Goal: Task Accomplishment & Management: Manage account settings

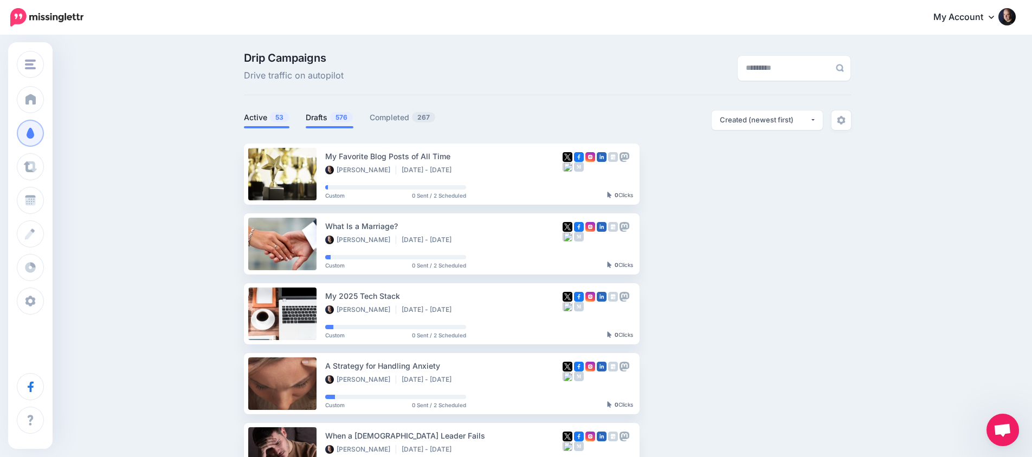
click at [308, 114] on link "Drafts 576" at bounding box center [330, 117] width 48 height 13
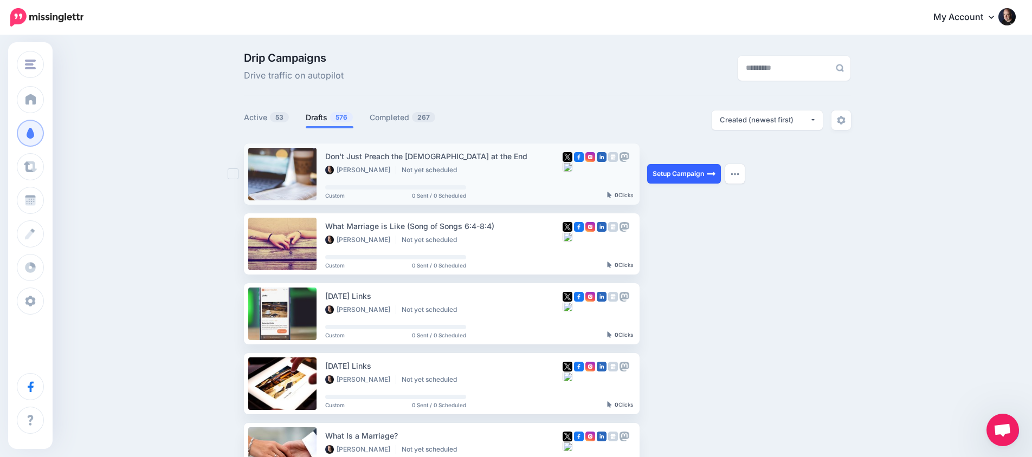
click at [688, 179] on link "Setup Campaign" at bounding box center [684, 174] width 74 height 20
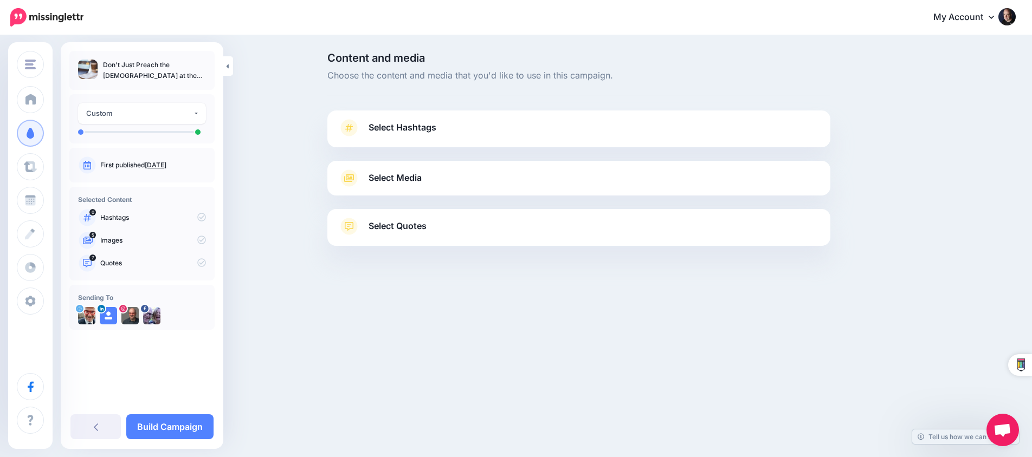
click at [485, 176] on link "Select Media" at bounding box center [578, 178] width 481 height 17
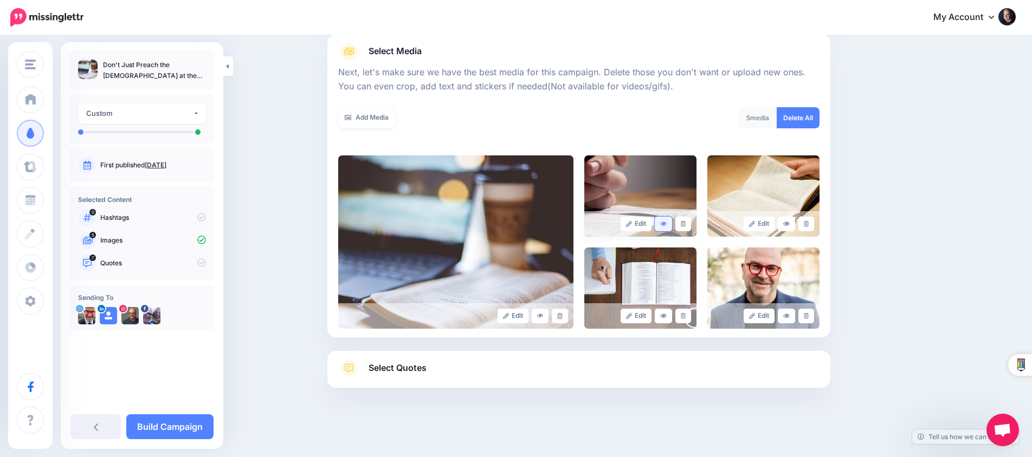
scroll to position [126, 0]
click at [680, 225] on icon at bounding box center [682, 225] width 5 height 6
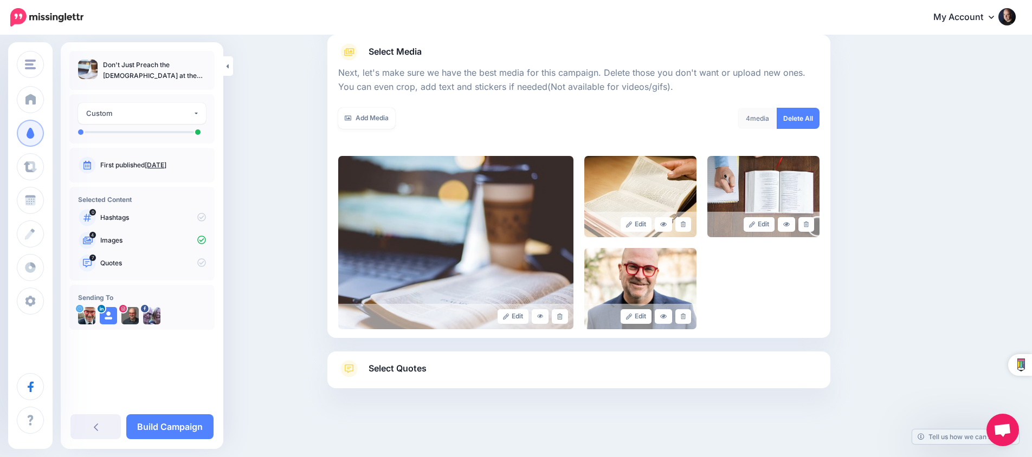
click at [680, 225] on icon at bounding box center [682, 225] width 5 height 6
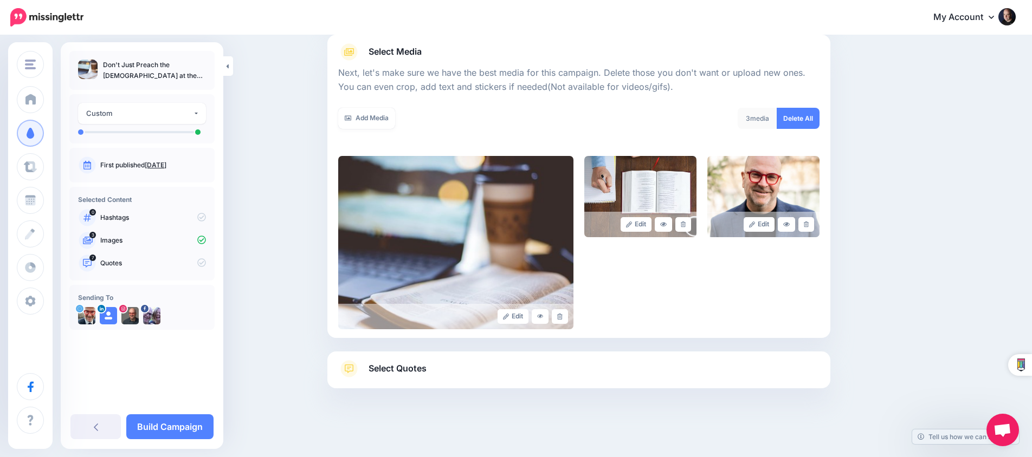
click at [680, 225] on icon at bounding box center [682, 225] width 5 height 6
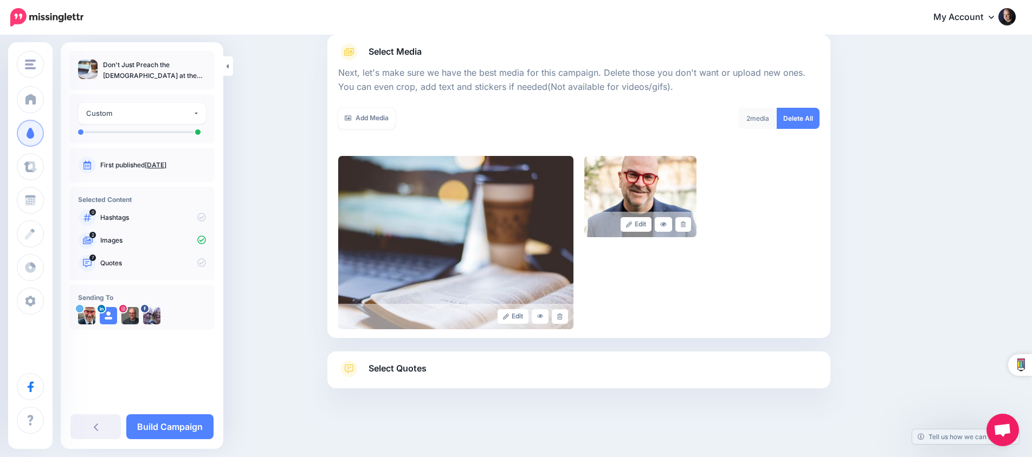
click at [680, 225] on icon at bounding box center [682, 225] width 5 height 6
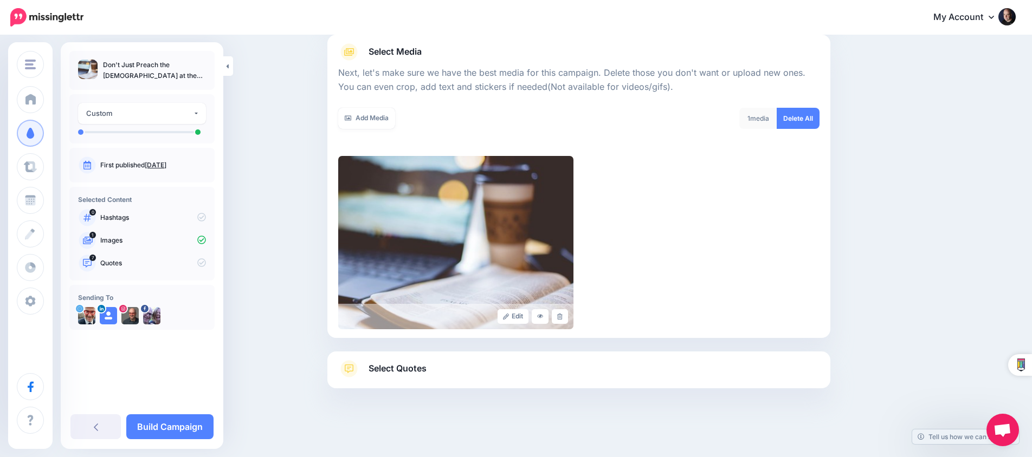
click at [672, 370] on link "Select Quotes" at bounding box center [578, 374] width 481 height 28
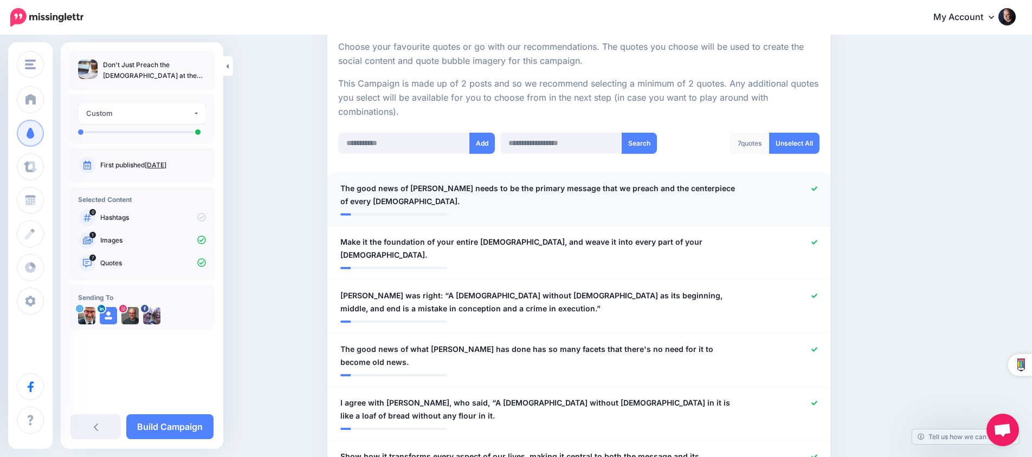
scroll to position [213, 0]
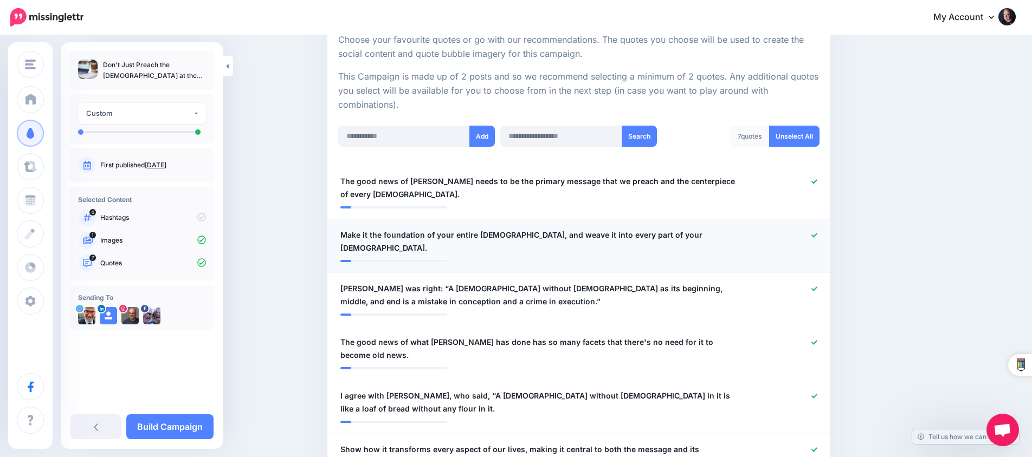
click at [814, 234] on icon at bounding box center [814, 235] width 6 height 6
click at [813, 286] on icon at bounding box center [814, 289] width 6 height 6
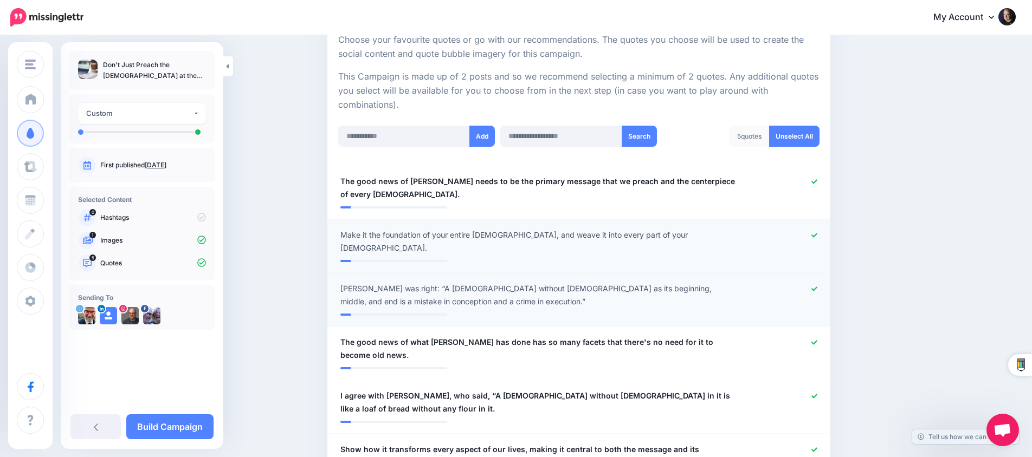
click at [809, 235] on div at bounding box center [784, 242] width 82 height 26
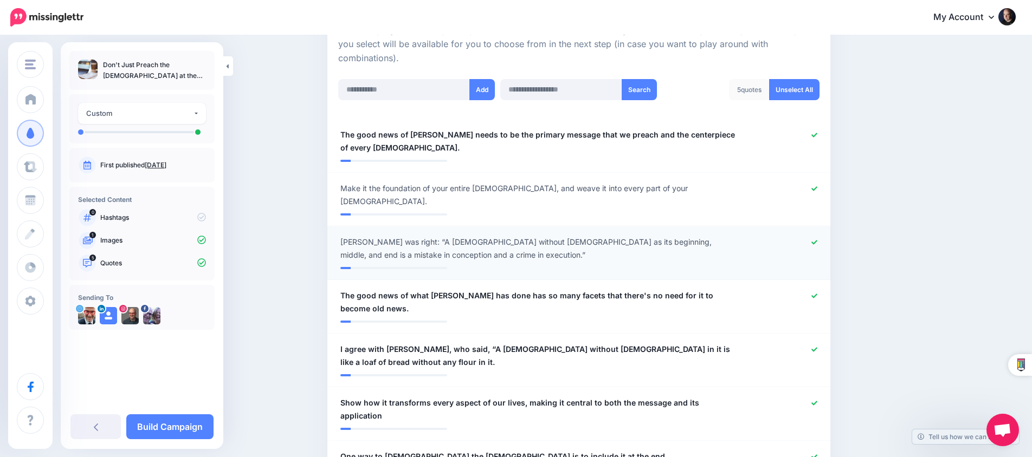
scroll to position [292, 0]
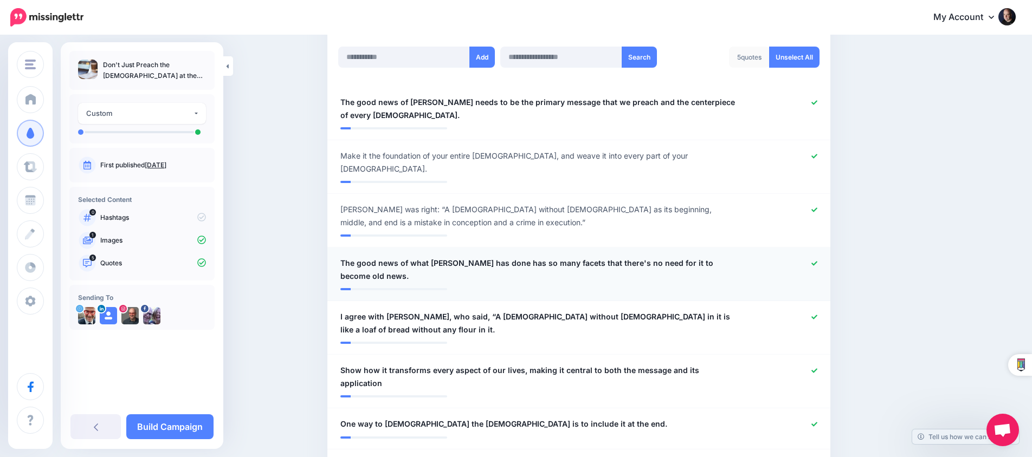
click at [815, 261] on icon at bounding box center [814, 263] width 6 height 4
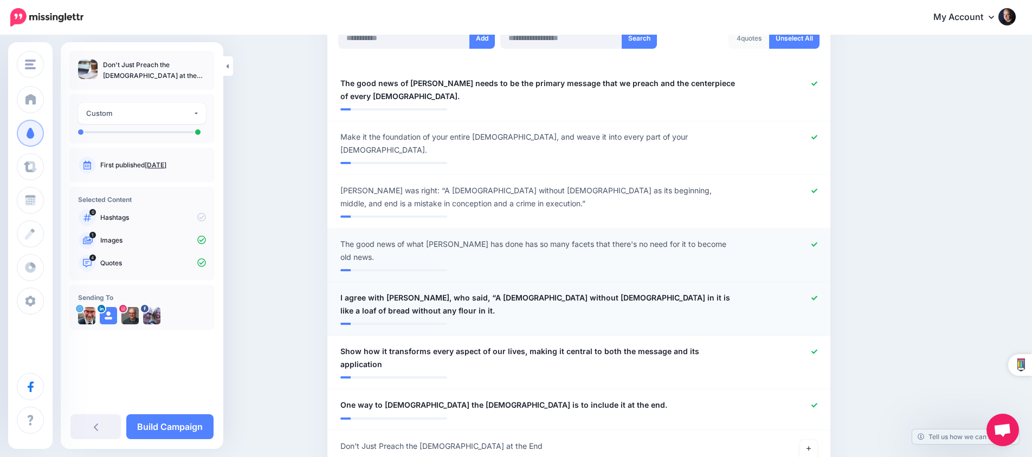
scroll to position [314, 0]
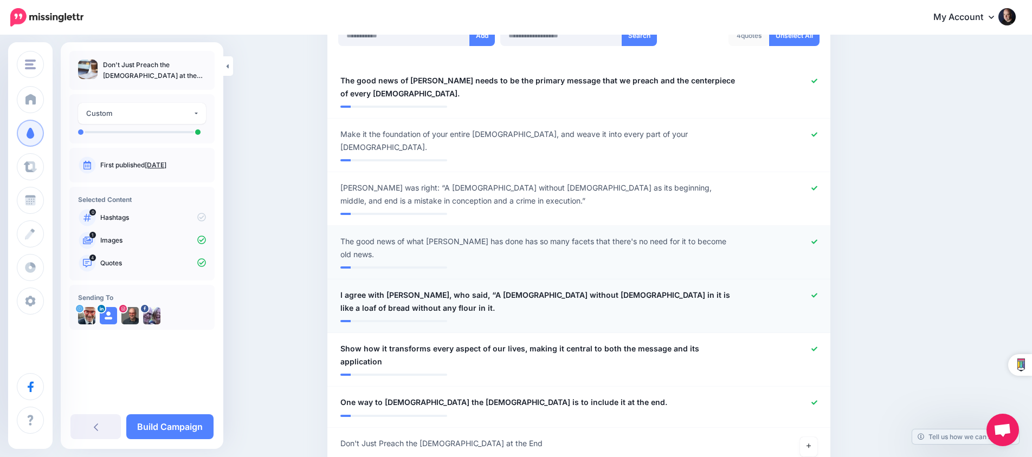
click at [809, 289] on div at bounding box center [784, 302] width 82 height 26
click at [814, 400] on icon at bounding box center [814, 403] width 6 height 6
click at [813, 437] on link at bounding box center [808, 447] width 17 height 20
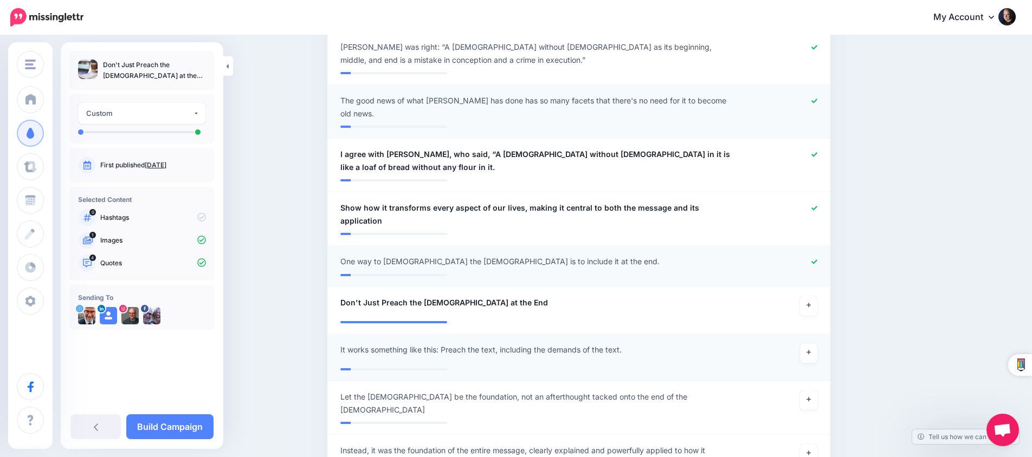
scroll to position [456, 0]
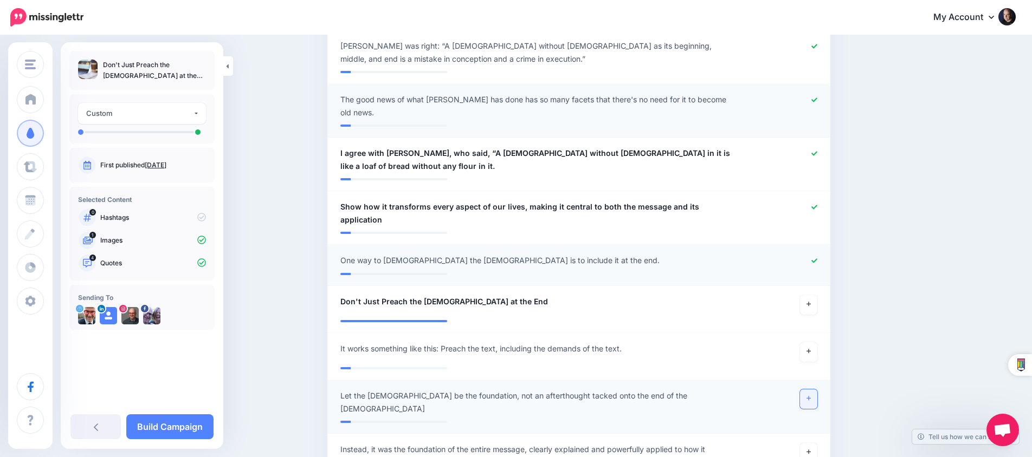
click at [809, 395] on icon at bounding box center [808, 398] width 4 height 6
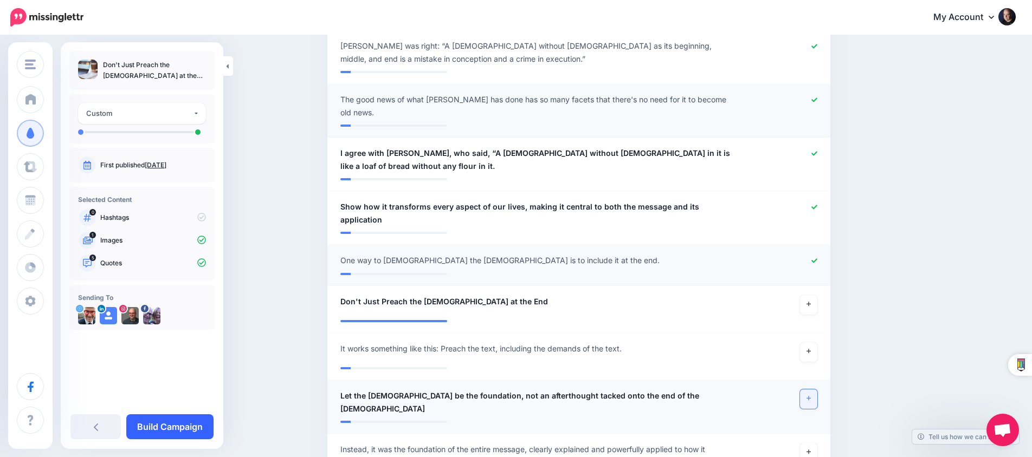
click at [186, 422] on link "Build Campaign" at bounding box center [169, 426] width 87 height 25
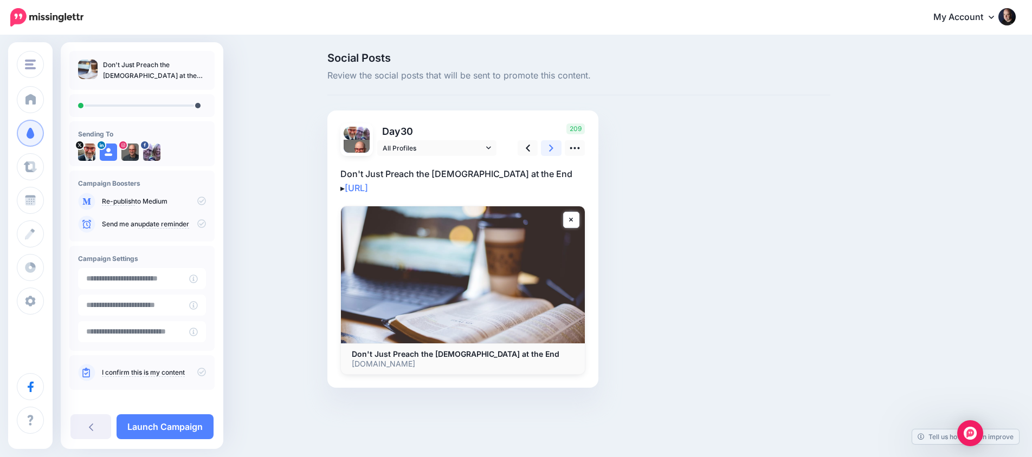
click at [547, 147] on link at bounding box center [551, 148] width 21 height 16
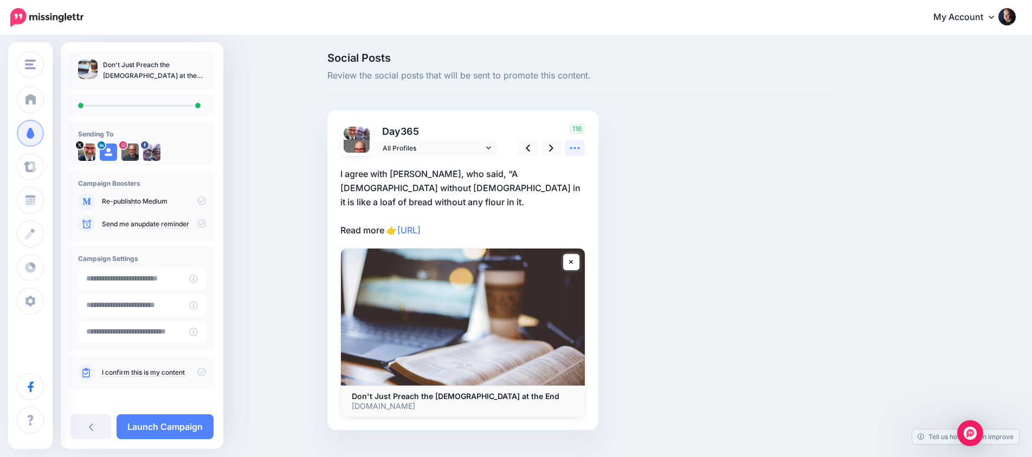
click at [582, 145] on link at bounding box center [575, 148] width 21 height 16
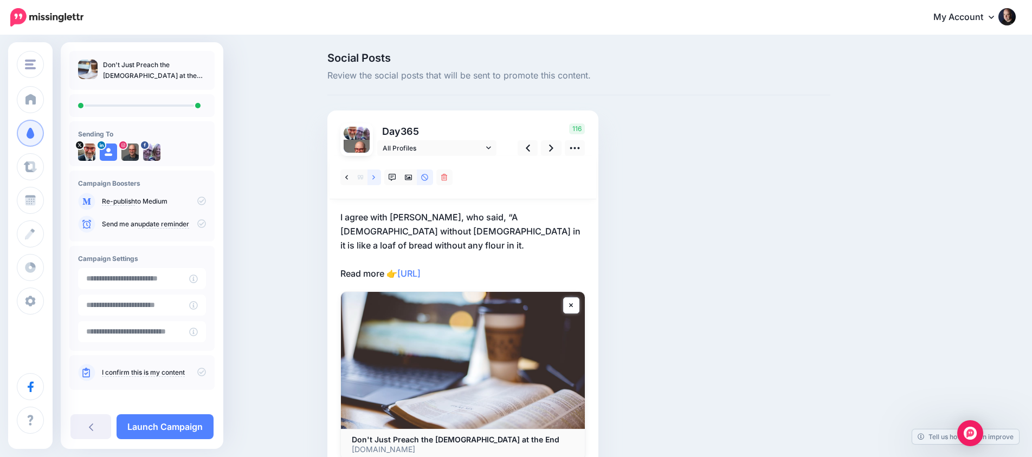
click at [372, 177] on link at bounding box center [374, 178] width 14 height 16
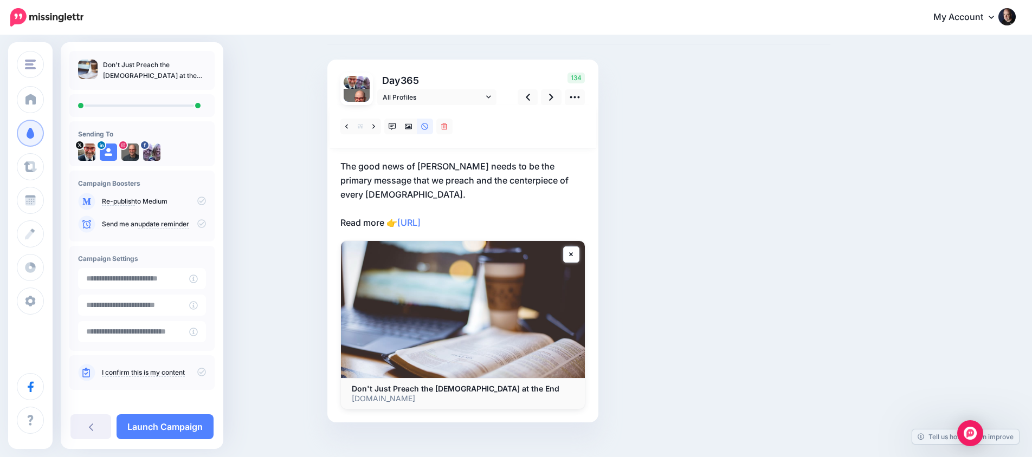
scroll to position [50, 0]
click at [198, 370] on icon at bounding box center [201, 372] width 9 height 9
click at [189, 428] on link "Launch Campaign" at bounding box center [164, 426] width 97 height 25
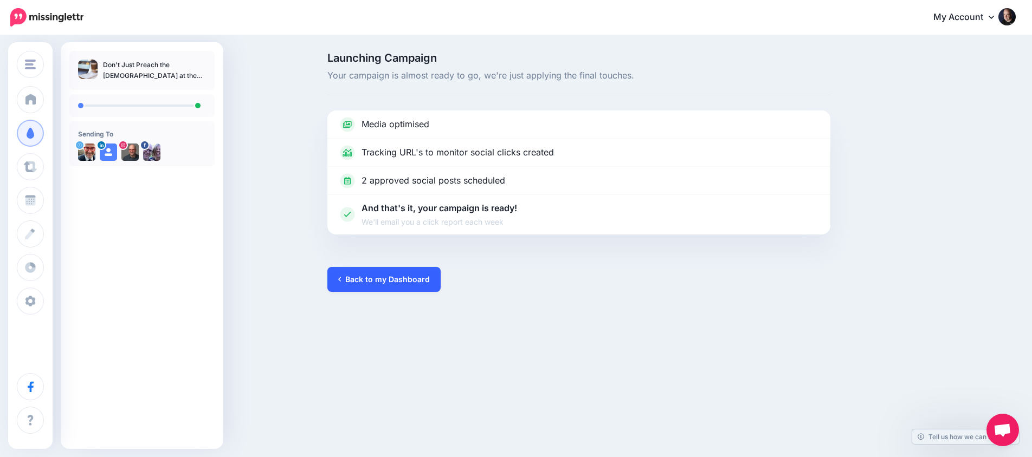
click at [382, 279] on link "Back to my Dashboard" at bounding box center [383, 279] width 113 height 25
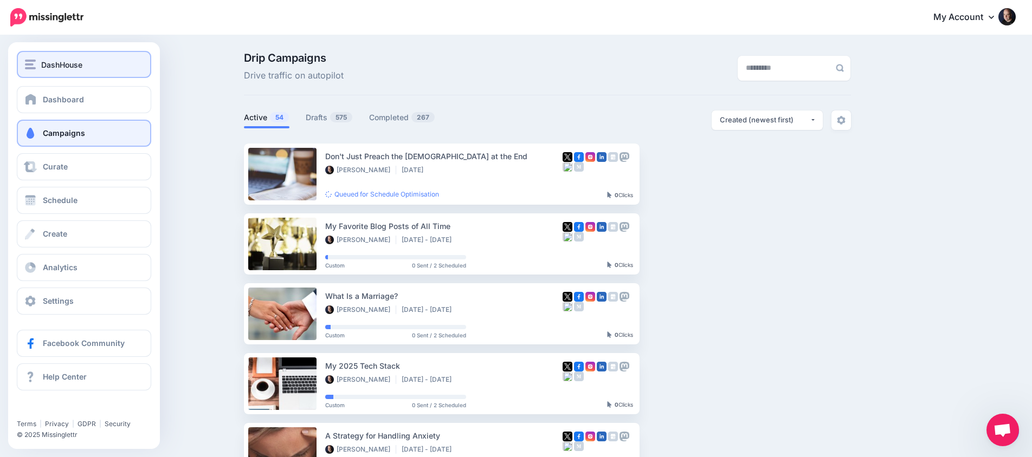
click at [35, 60] on img "button" at bounding box center [30, 65] width 11 height 10
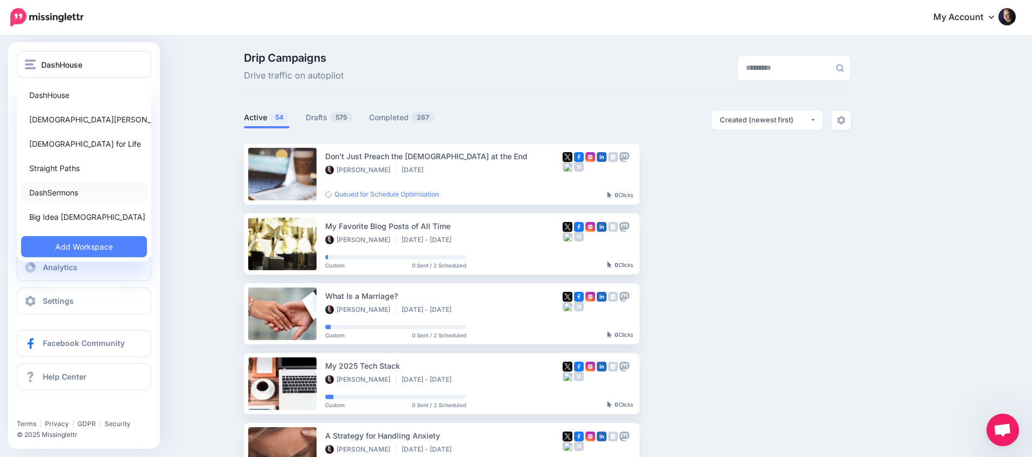
click at [77, 189] on link "DashSermons" at bounding box center [84, 192] width 126 height 21
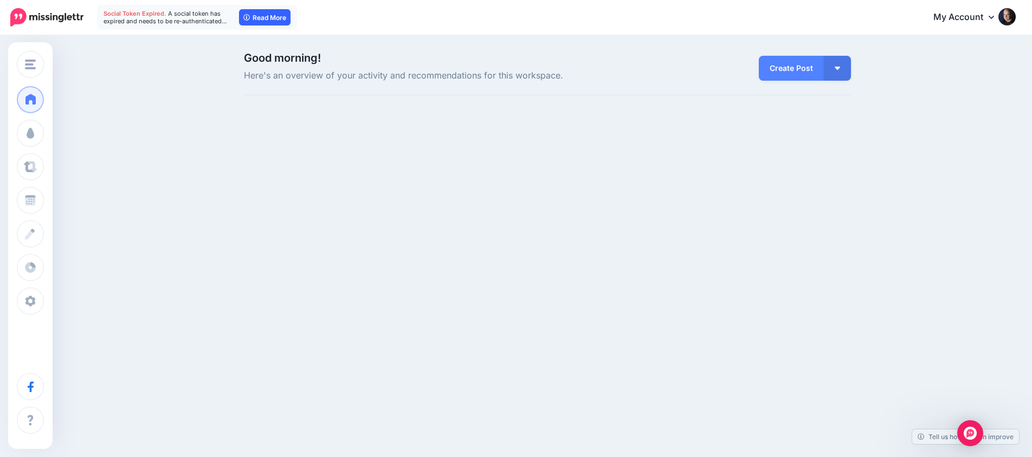
click at [261, 15] on link "Read More" at bounding box center [264, 17] width 51 height 16
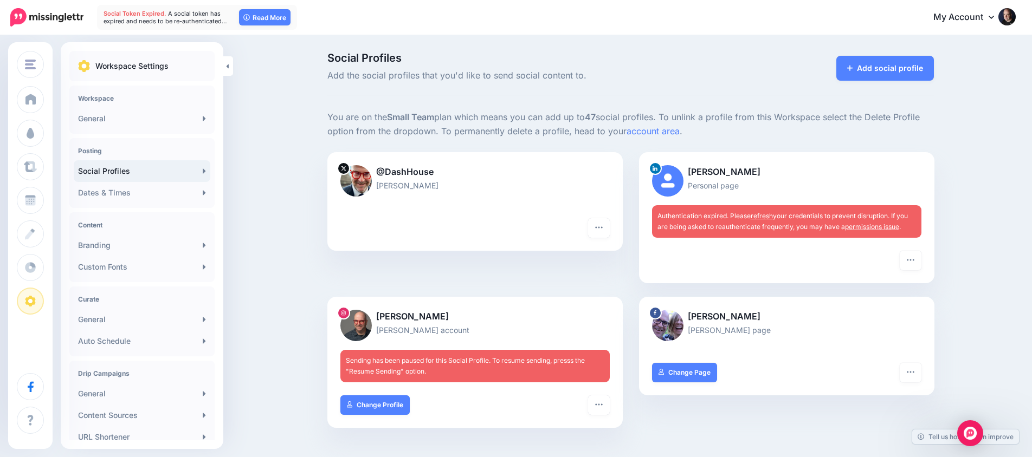
click at [767, 212] on link "refresh" at bounding box center [761, 216] width 22 height 8
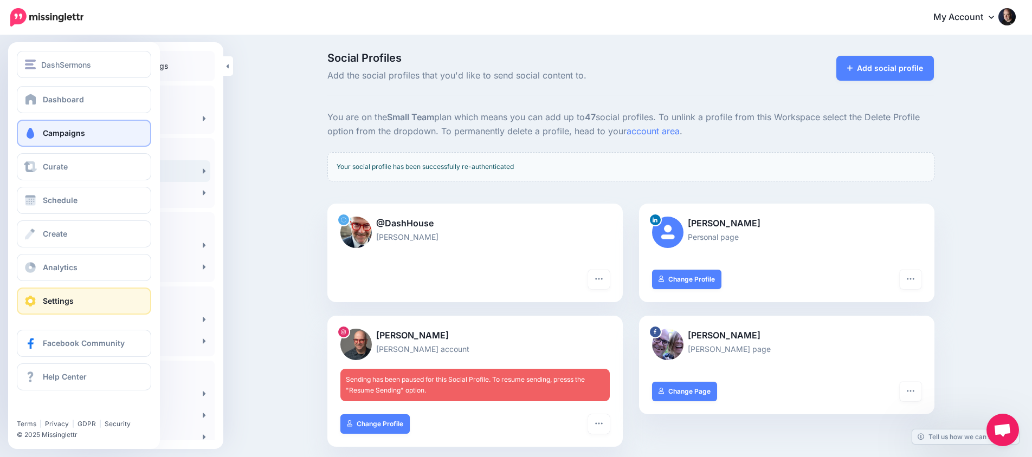
click at [56, 127] on link "Campaigns" at bounding box center [84, 133] width 134 height 27
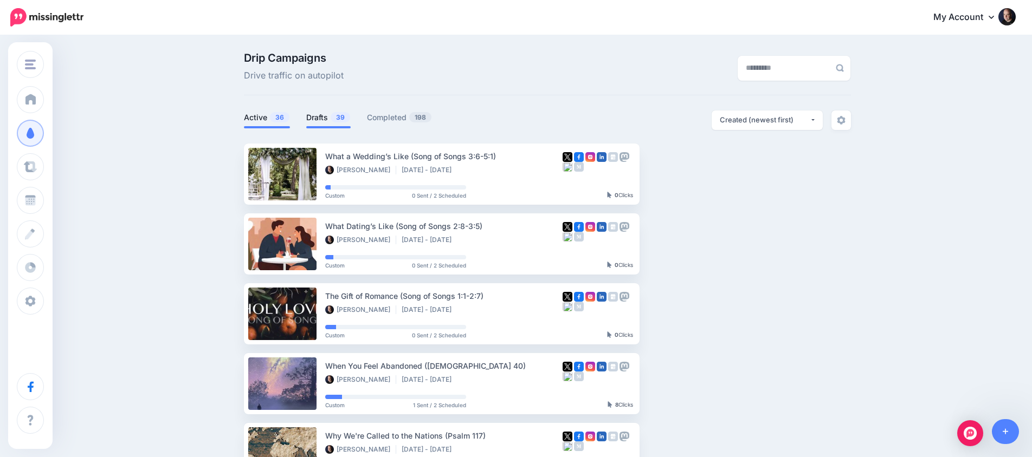
click at [318, 118] on link "Drafts 39" at bounding box center [328, 117] width 44 height 13
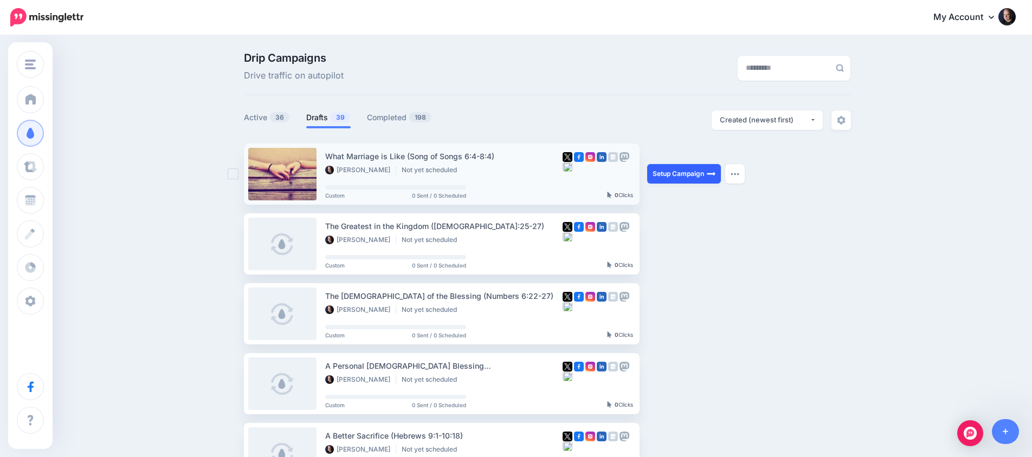
click at [690, 172] on link "Setup Campaign" at bounding box center [684, 174] width 74 height 20
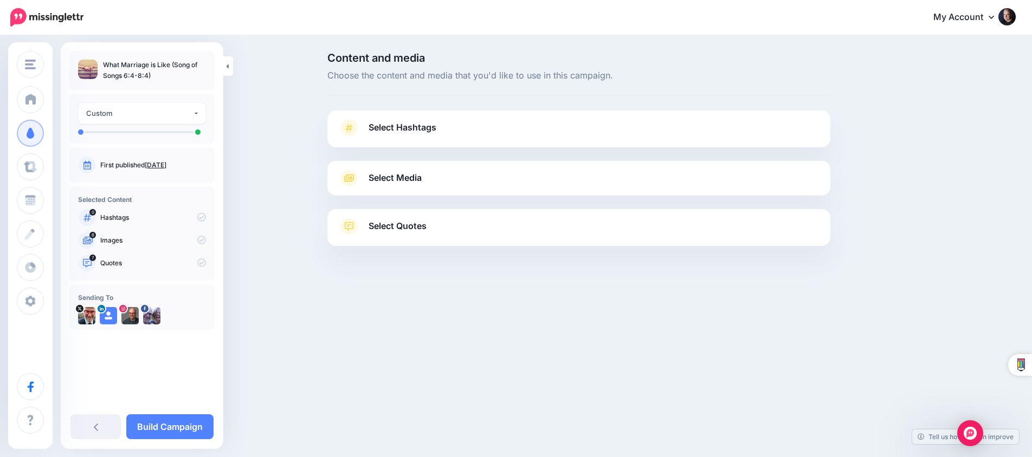
click at [461, 178] on link "Select Media" at bounding box center [578, 178] width 481 height 17
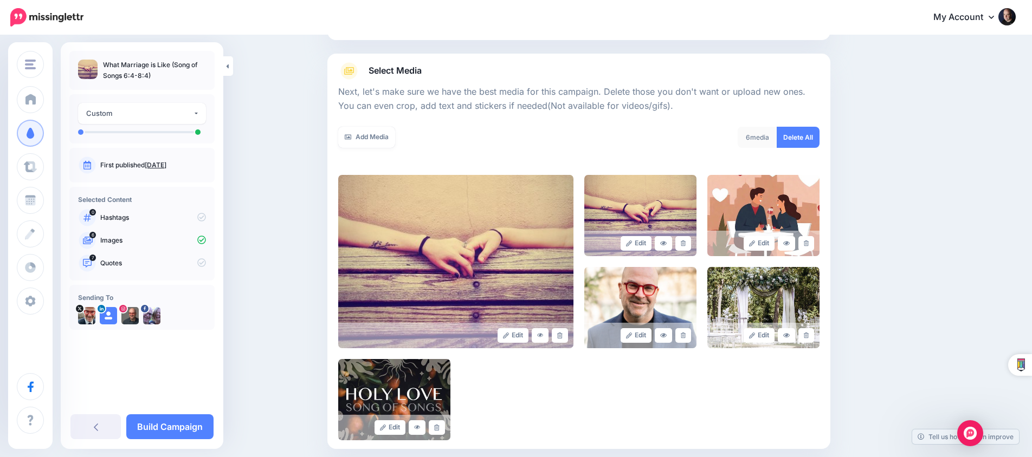
scroll to position [113, 0]
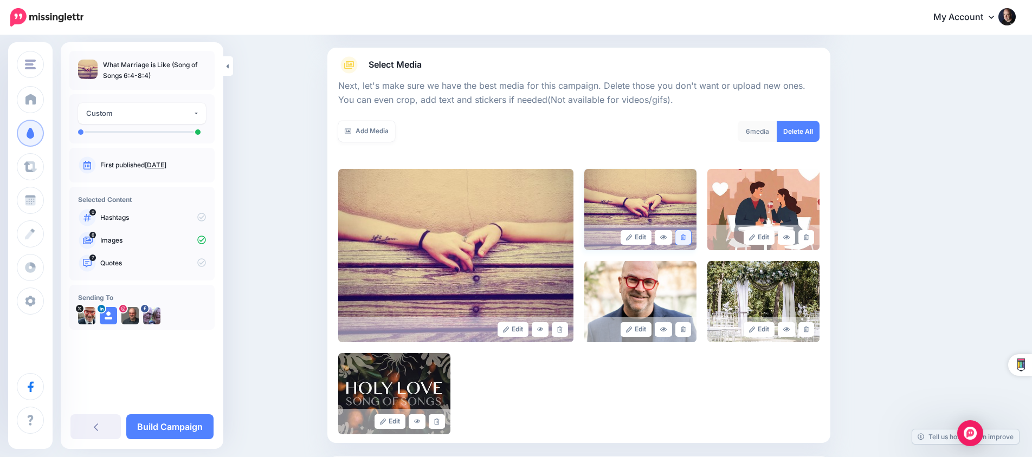
click at [679, 237] on link at bounding box center [683, 237] width 16 height 15
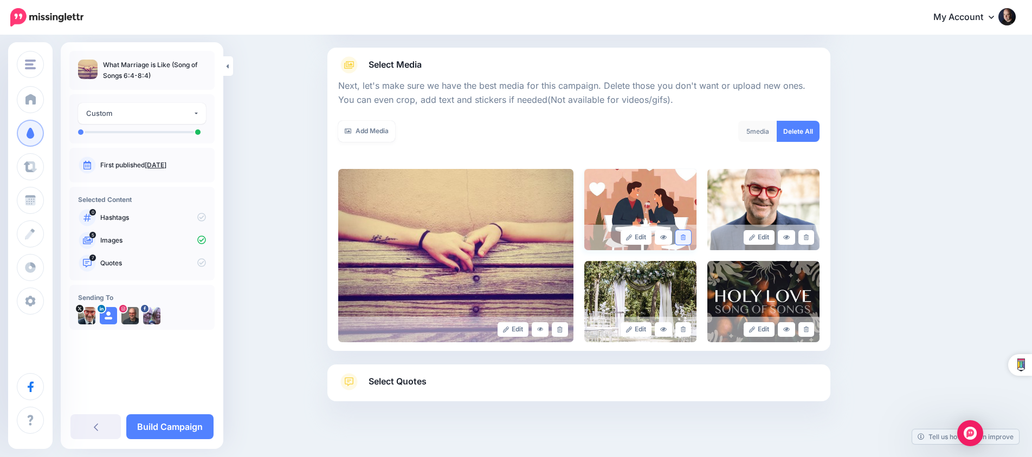
click at [679, 237] on link at bounding box center [683, 237] width 16 height 15
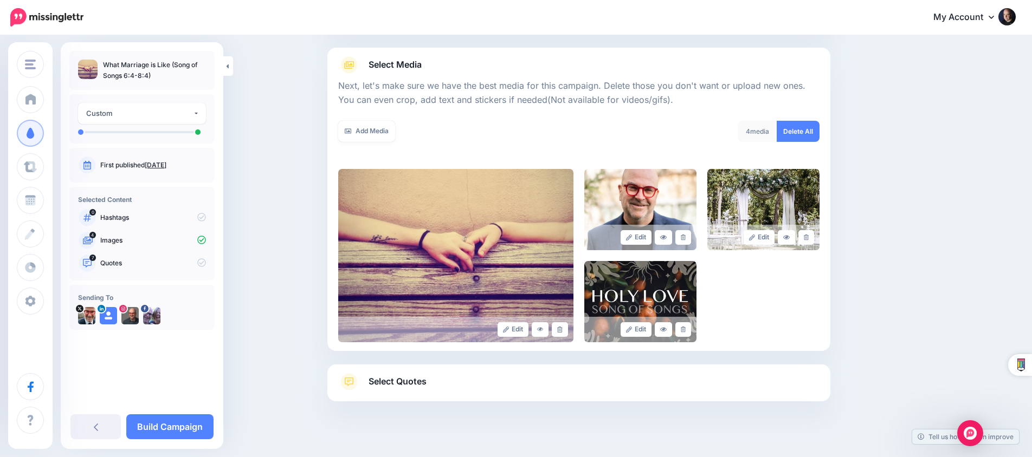
click at [679, 237] on link at bounding box center [683, 237] width 16 height 15
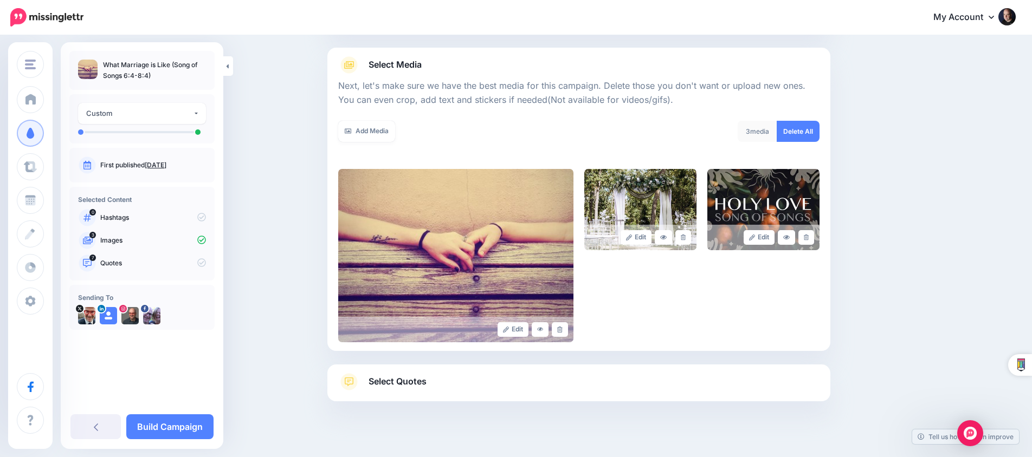
click at [679, 237] on link at bounding box center [683, 237] width 16 height 15
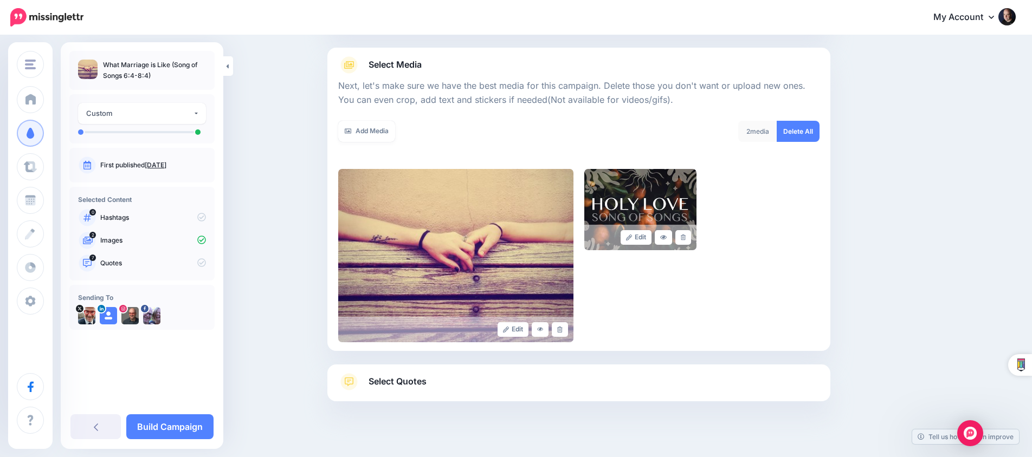
click at [679, 237] on link at bounding box center [683, 237] width 16 height 15
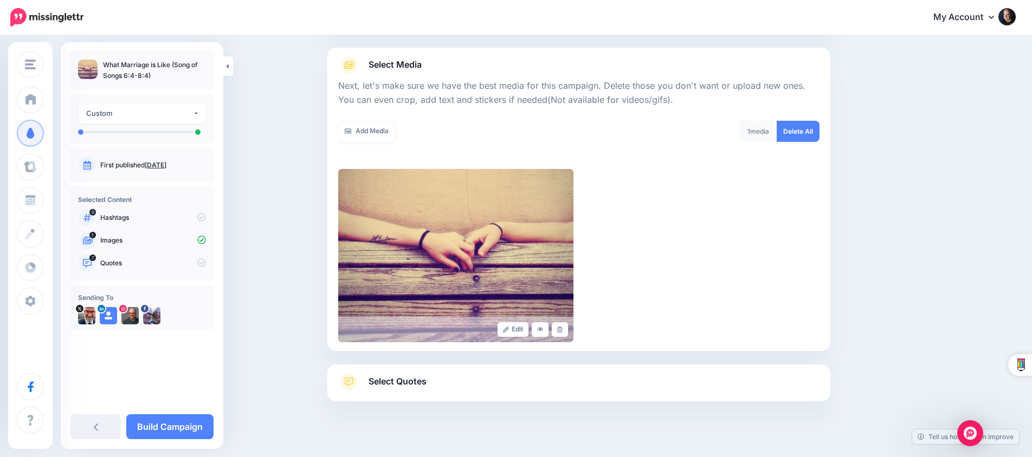
click at [618, 373] on link "Select Quotes" at bounding box center [578, 387] width 481 height 28
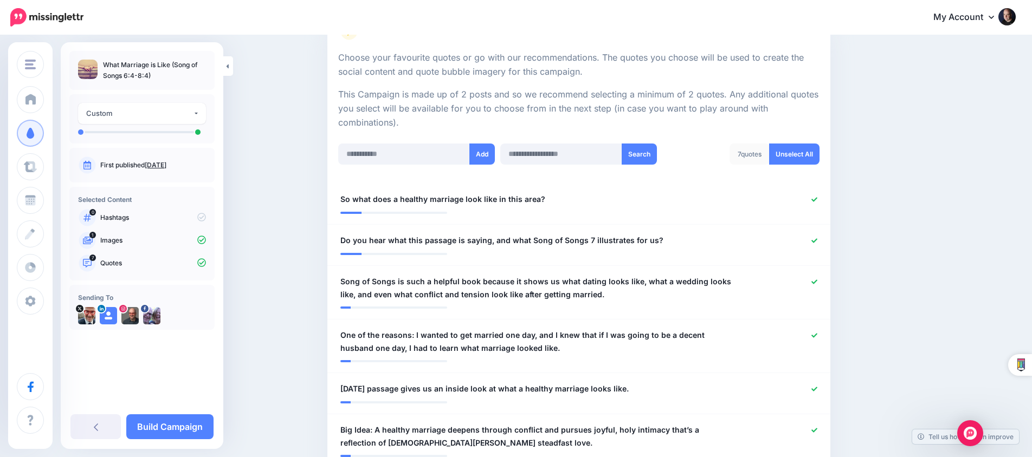
scroll to position [202, 0]
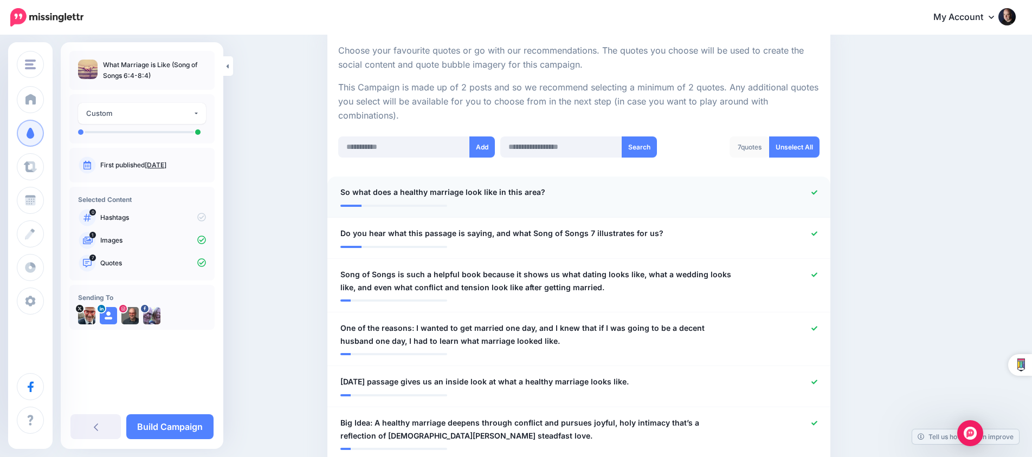
click at [811, 192] on icon at bounding box center [814, 193] width 6 height 6
click at [814, 231] on icon at bounding box center [814, 234] width 6 height 6
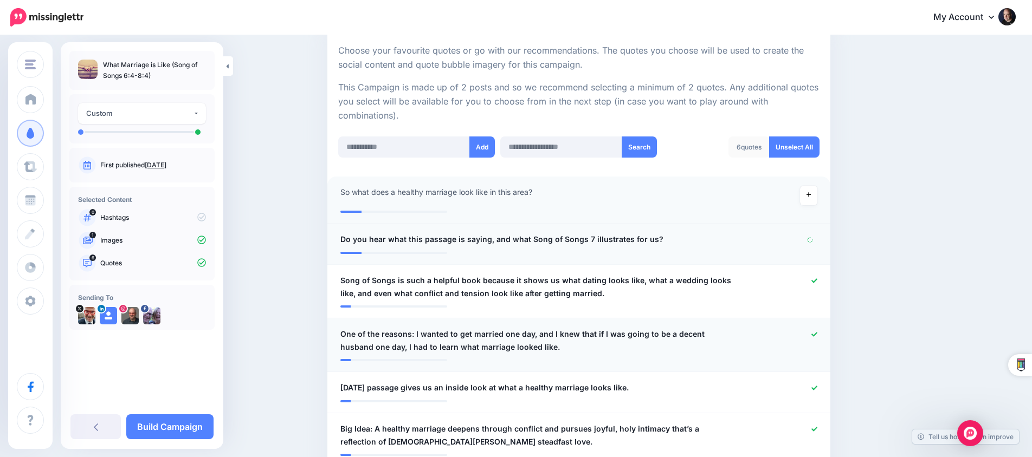
click at [815, 332] on icon at bounding box center [814, 334] width 6 height 4
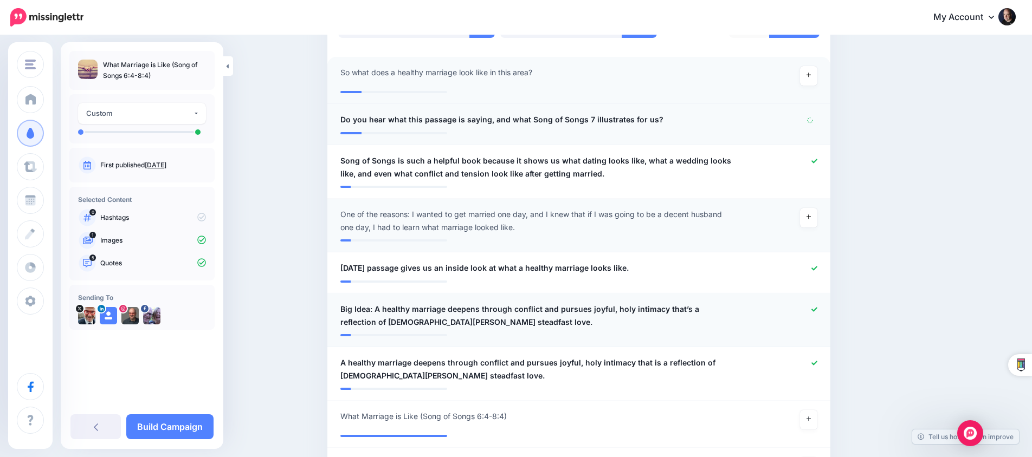
scroll to position [323, 0]
click at [816, 306] on icon at bounding box center [814, 308] width 6 height 6
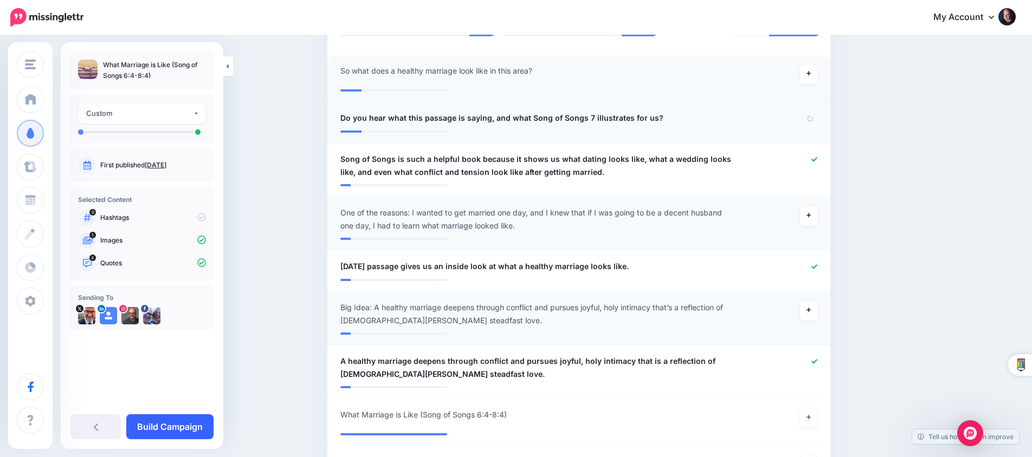
click at [190, 420] on link "Build Campaign" at bounding box center [169, 426] width 87 height 25
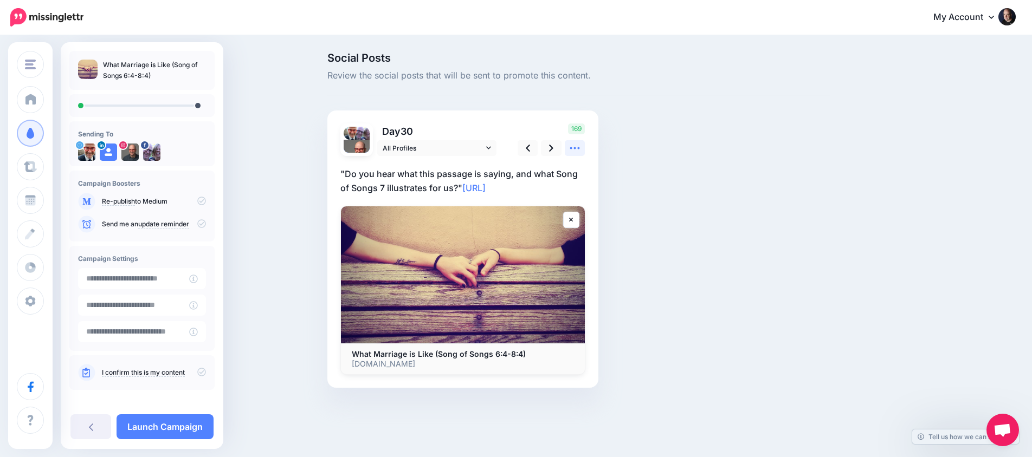
click at [579, 150] on icon at bounding box center [574, 147] width 11 height 11
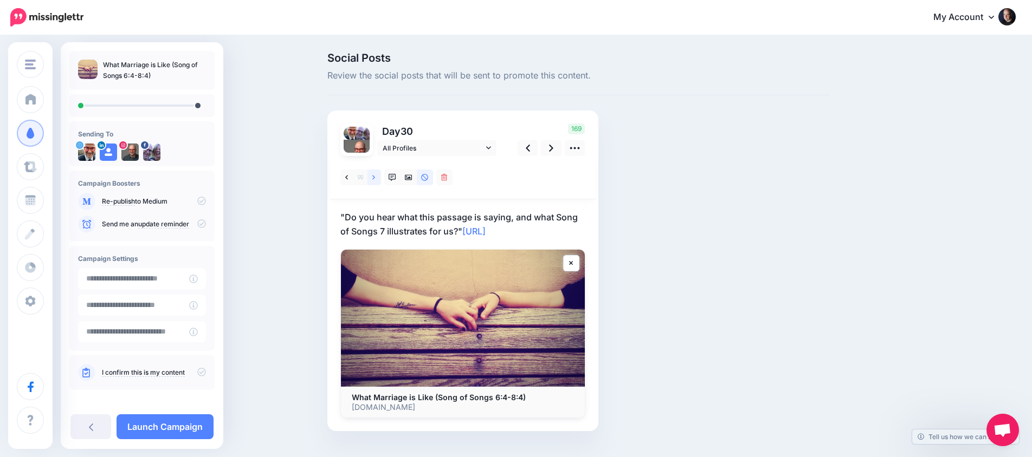
click at [376, 175] on link at bounding box center [374, 178] width 14 height 16
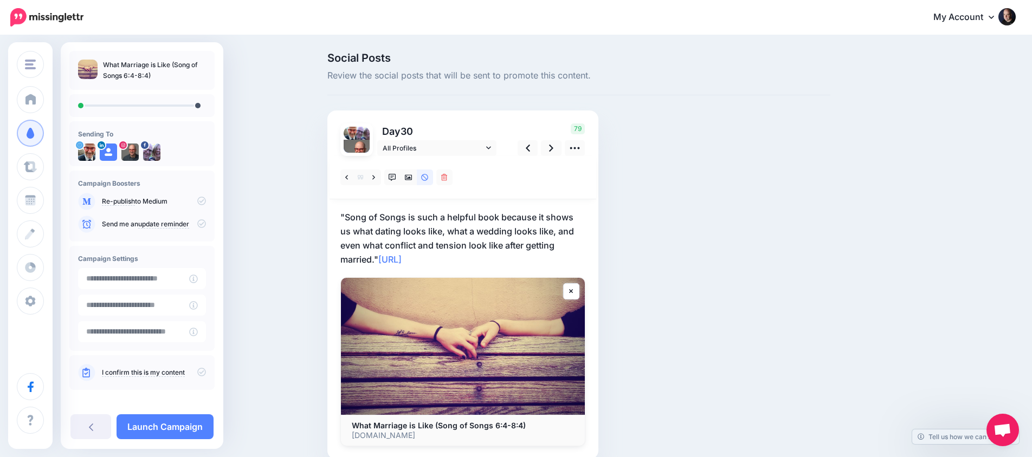
click at [395, 220] on p ""Song of Songs is such a helpful book because it shows us what dating looks lik…" at bounding box center [462, 238] width 245 height 56
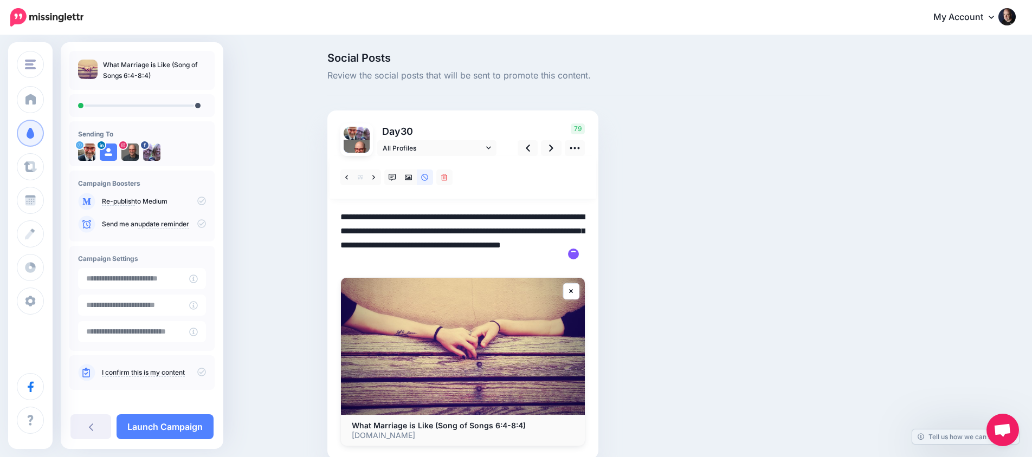
click at [346, 215] on textarea "**********" at bounding box center [462, 238] width 245 height 56
click at [571, 239] on textarea "**********" at bounding box center [462, 238] width 245 height 56
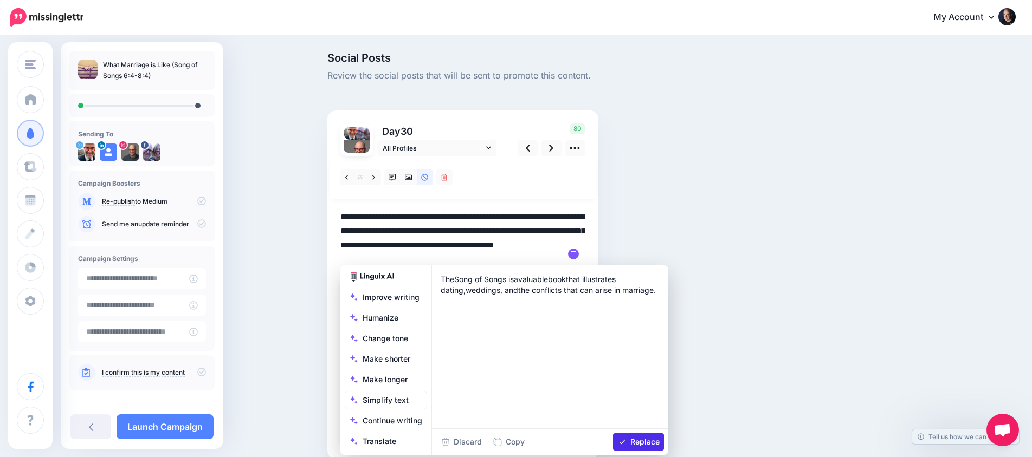
click at [524, 189] on div at bounding box center [462, 177] width 267 height 43
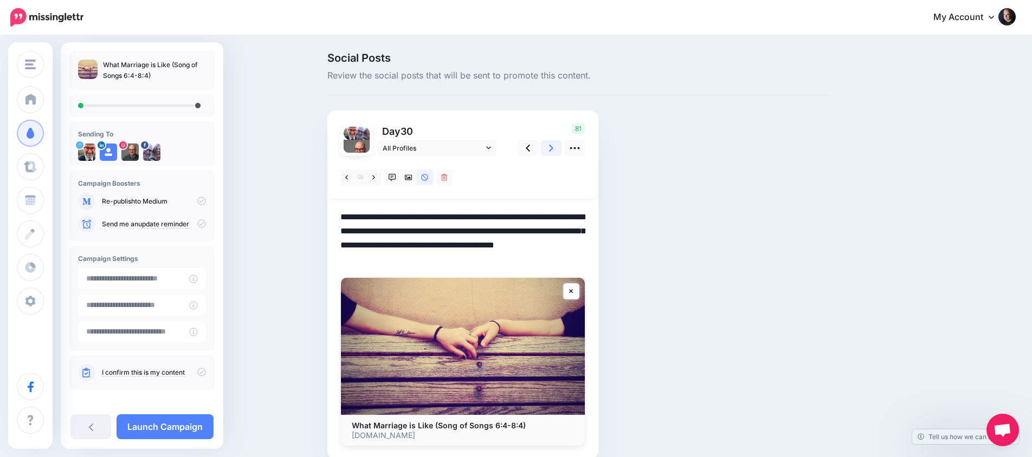
click at [551, 147] on icon at bounding box center [551, 147] width 4 height 11
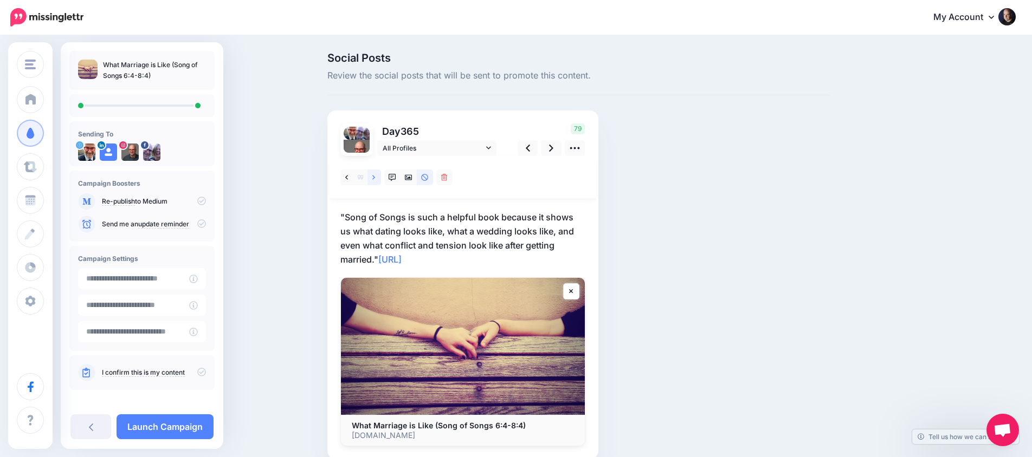
click at [373, 178] on icon at bounding box center [373, 177] width 3 height 4
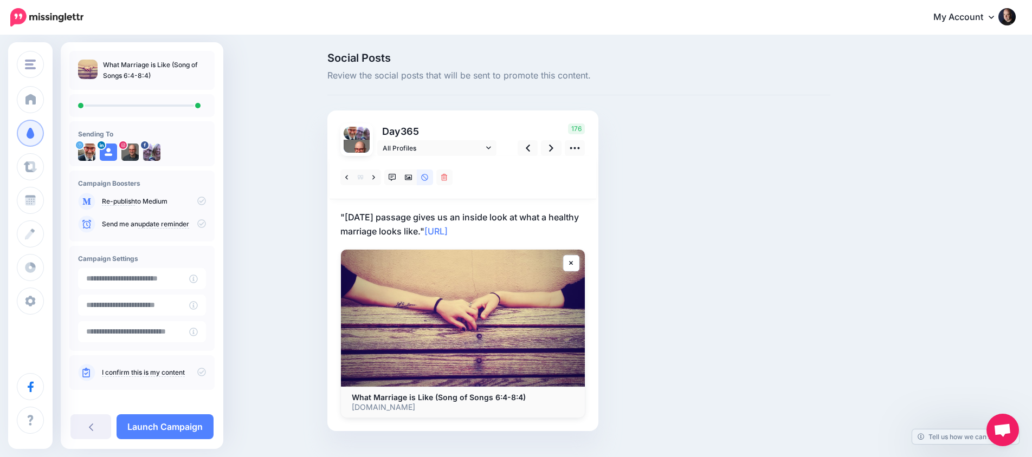
click at [365, 217] on p ""[DATE] passage gives us an inside look at what a healthy marriage looks like."…" at bounding box center [462, 224] width 245 height 28
click at [347, 217] on textarea "**********" at bounding box center [462, 224] width 245 height 28
drag, startPoint x: 422, startPoint y: 229, endPoint x: 428, endPoint y: 226, distance: 7.0
click at [422, 229] on textarea "**********" at bounding box center [462, 224] width 245 height 28
drag, startPoint x: 372, startPoint y: 217, endPoint x: 333, endPoint y: 217, distance: 39.0
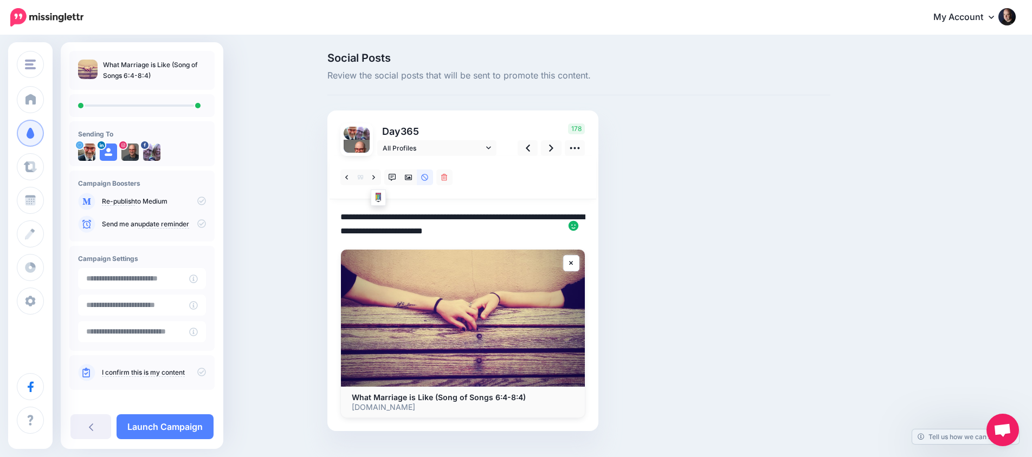
click at [333, 217] on div "Day 365 All Profiles" at bounding box center [462, 271] width 271 height 321
type textarea "**********"
click at [658, 171] on div "Social Posts Review the social posts that will be sent to promote this content.…" at bounding box center [578, 258] width 519 height 411
click at [197, 371] on icon at bounding box center [201, 372] width 9 height 9
click at [184, 423] on link "Launch Campaign" at bounding box center [164, 426] width 97 height 25
